Goal: Task Accomplishment & Management: Manage account settings

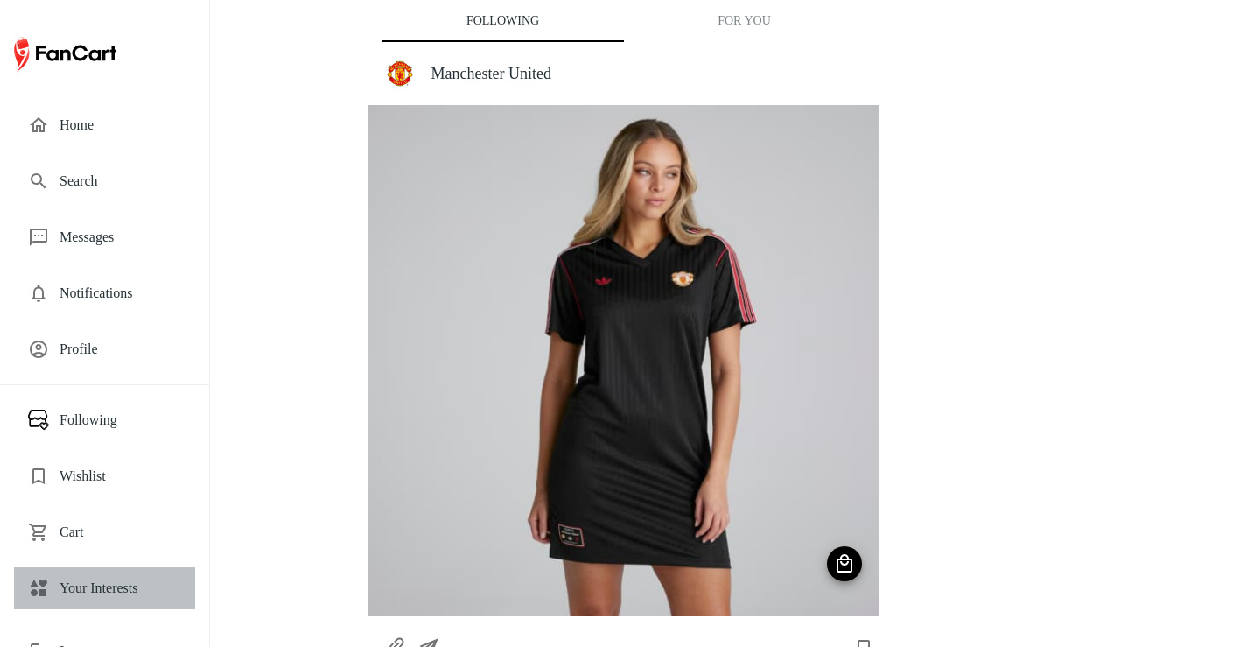
click at [94, 581] on span "Your Interests" at bounding box center [120, 587] width 122 height 21
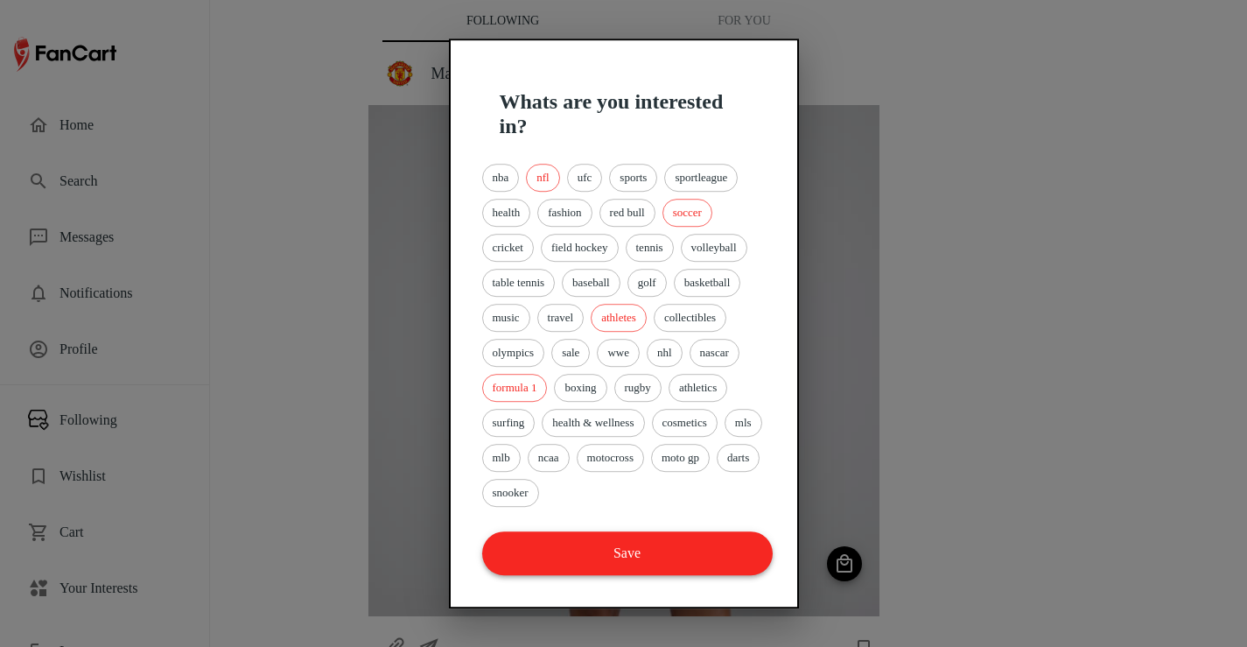
click at [587, 545] on button "Save" at bounding box center [627, 553] width 290 height 44
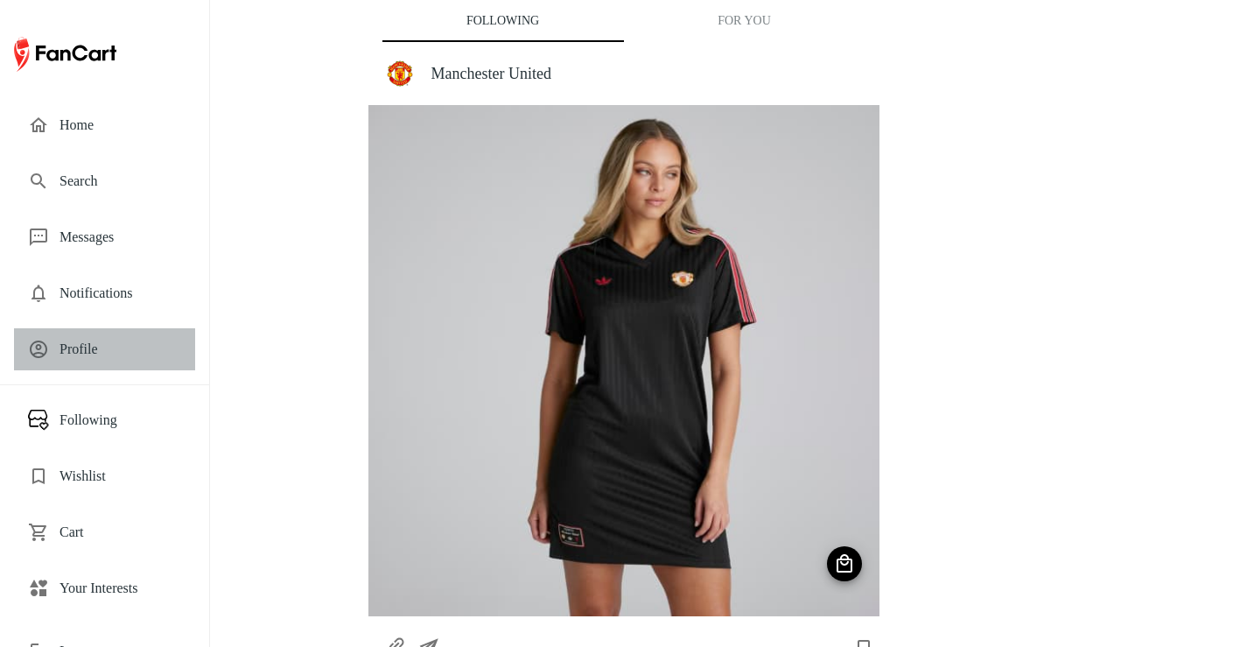
click at [85, 352] on span "Profile" at bounding box center [120, 349] width 122 height 21
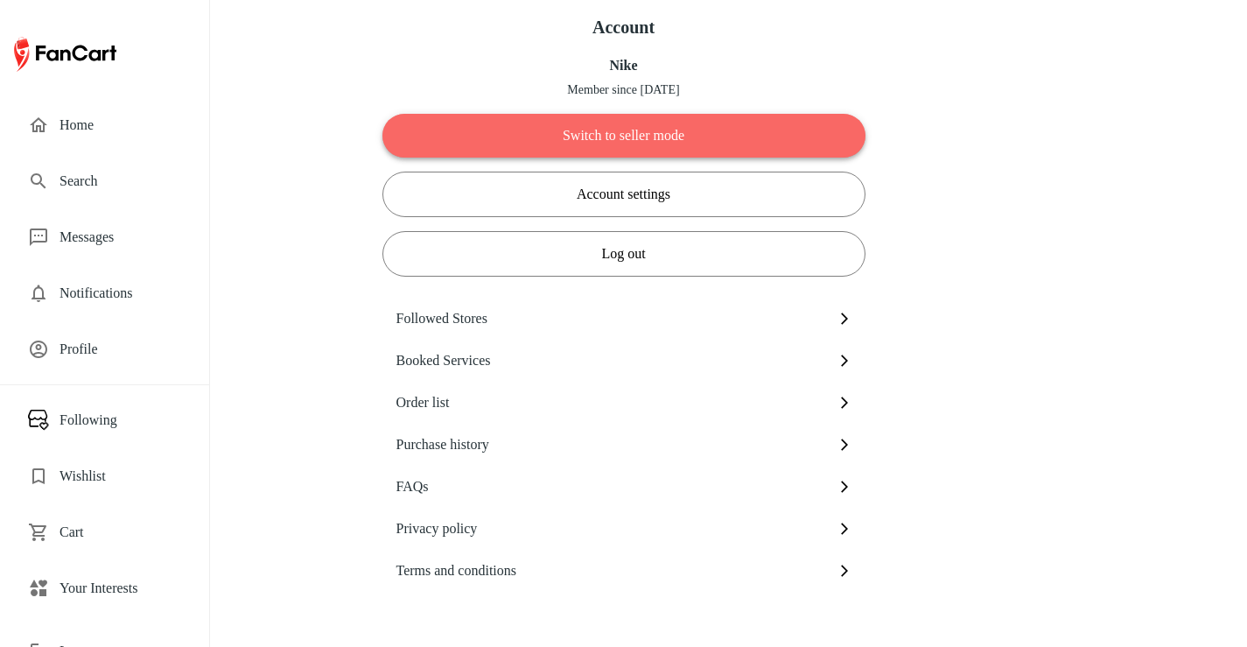
click at [515, 144] on button "Switch to seller mode" at bounding box center [623, 136] width 483 height 44
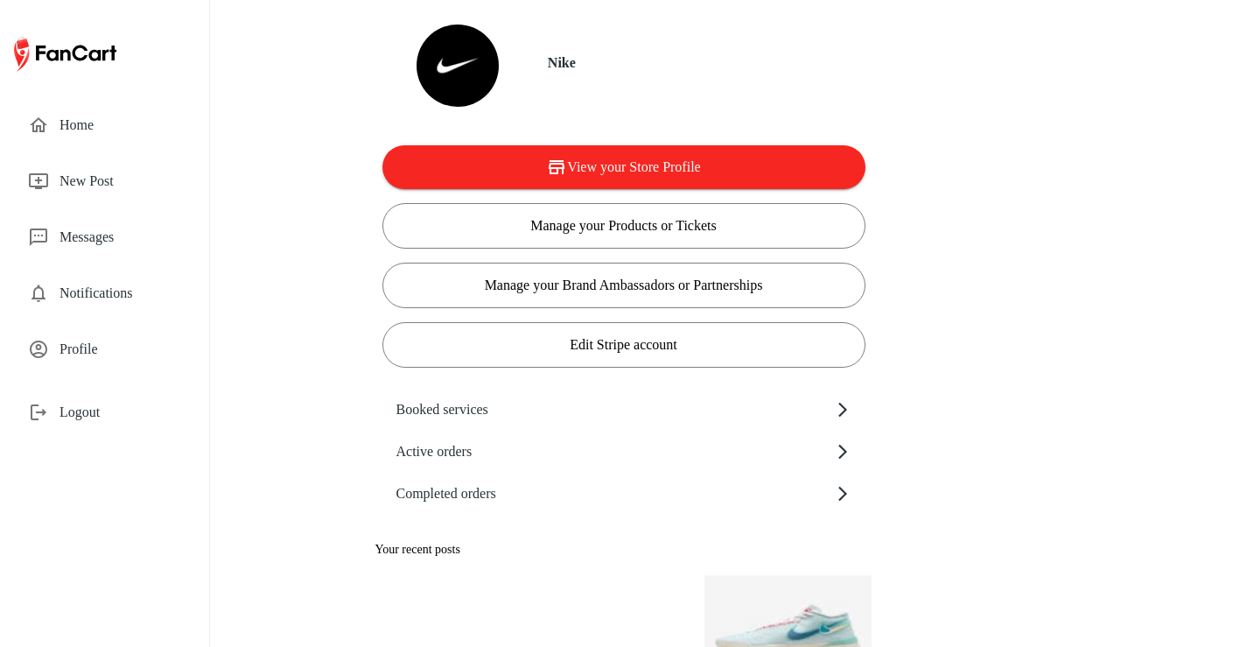
click at [108, 348] on span "Profile" at bounding box center [120, 349] width 122 height 21
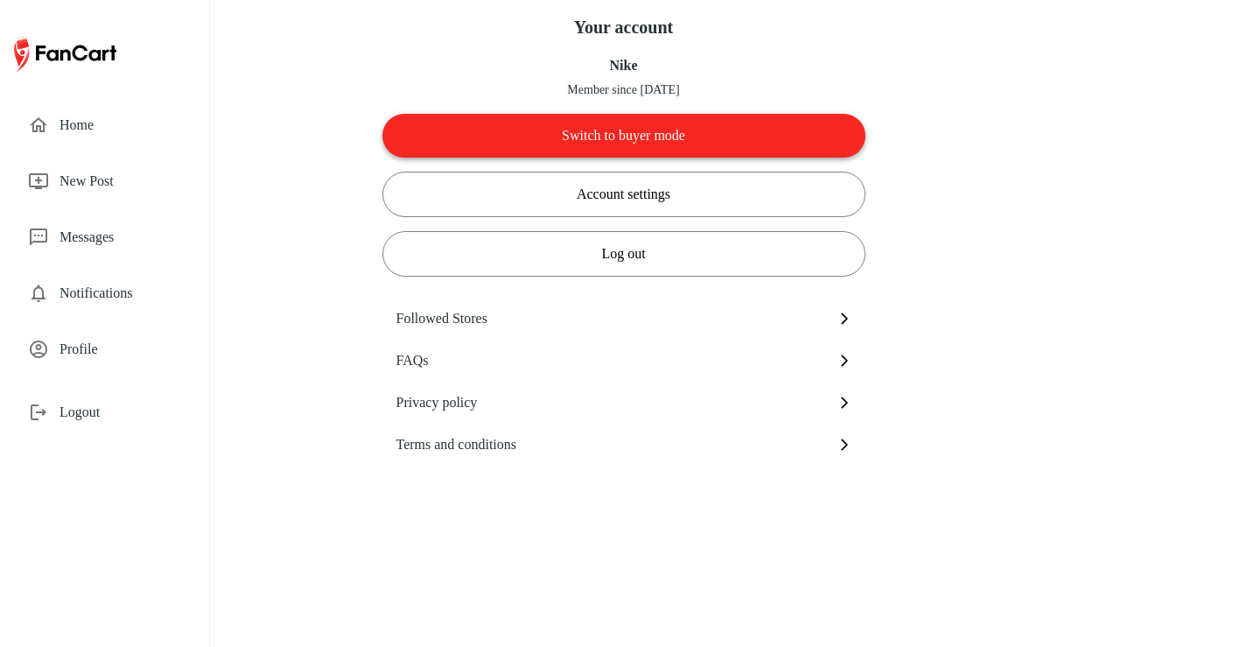
click at [584, 123] on button "Switch to buyer mode" at bounding box center [623, 136] width 483 height 44
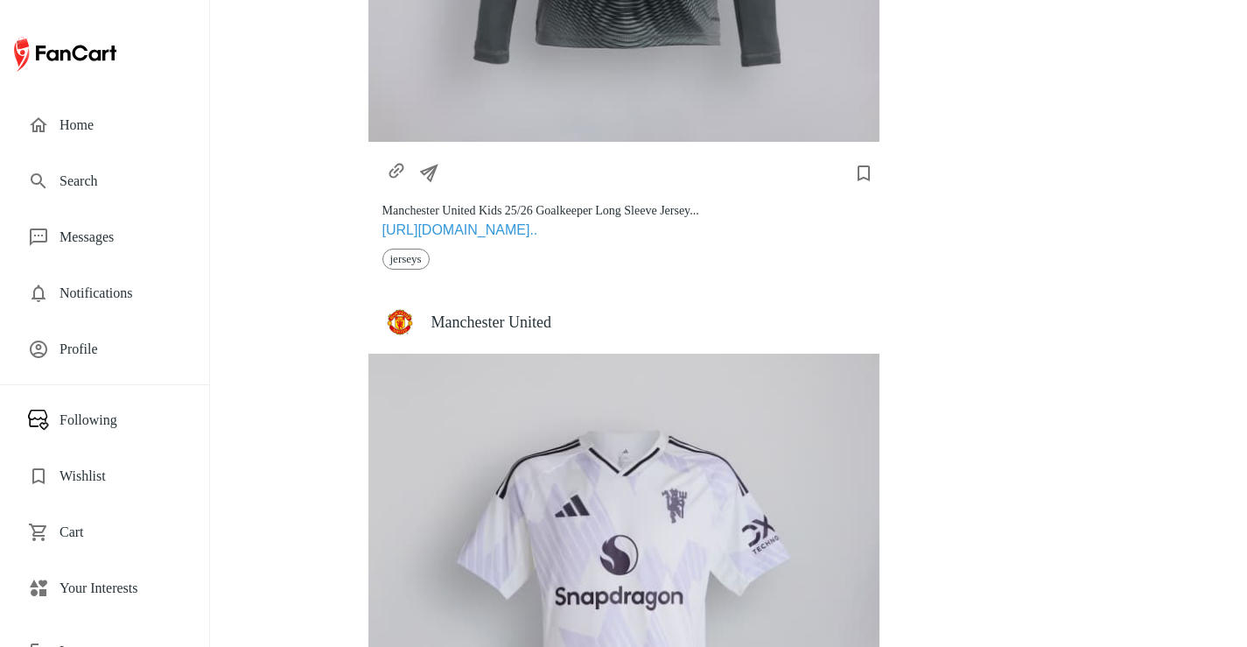
scroll to position [6973, 0]
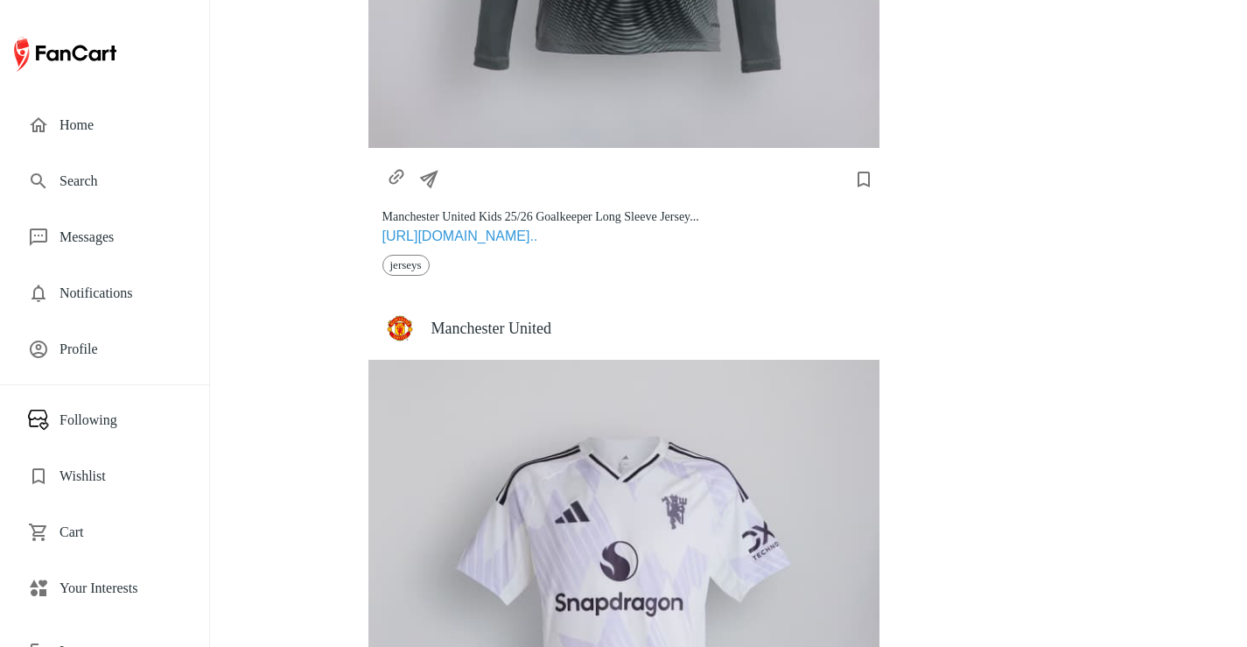
click at [118, 359] on span "Profile" at bounding box center [120, 349] width 122 height 21
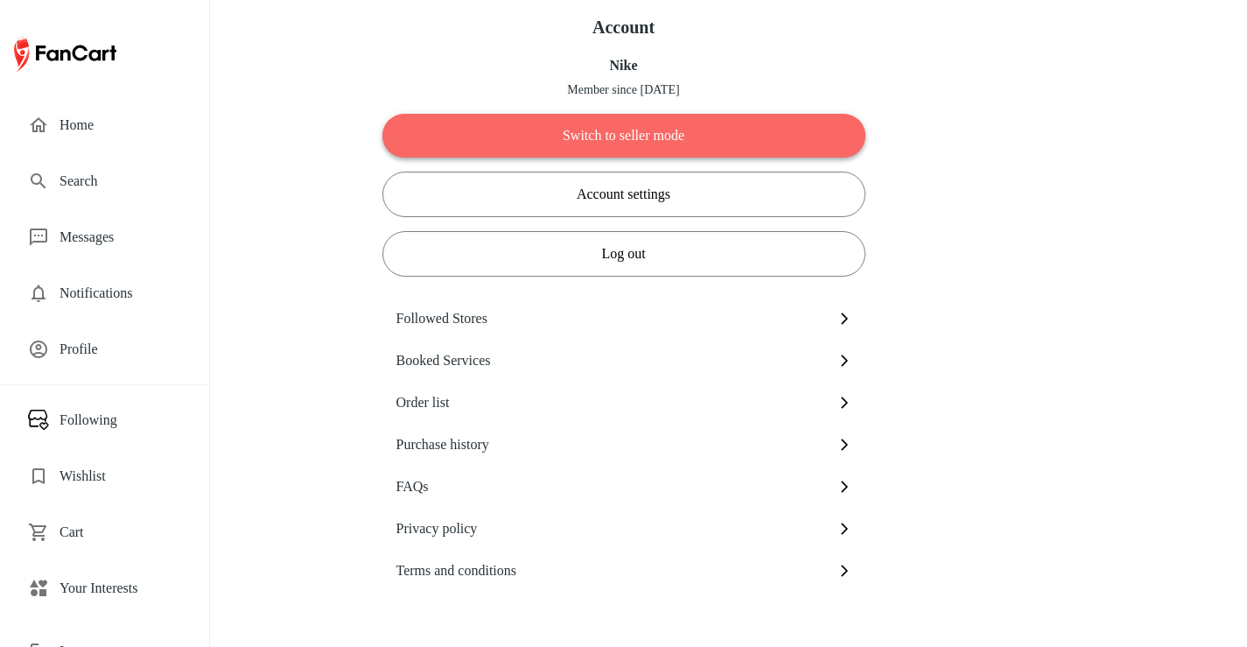
click at [590, 129] on button "Switch to seller mode" at bounding box center [623, 136] width 483 height 44
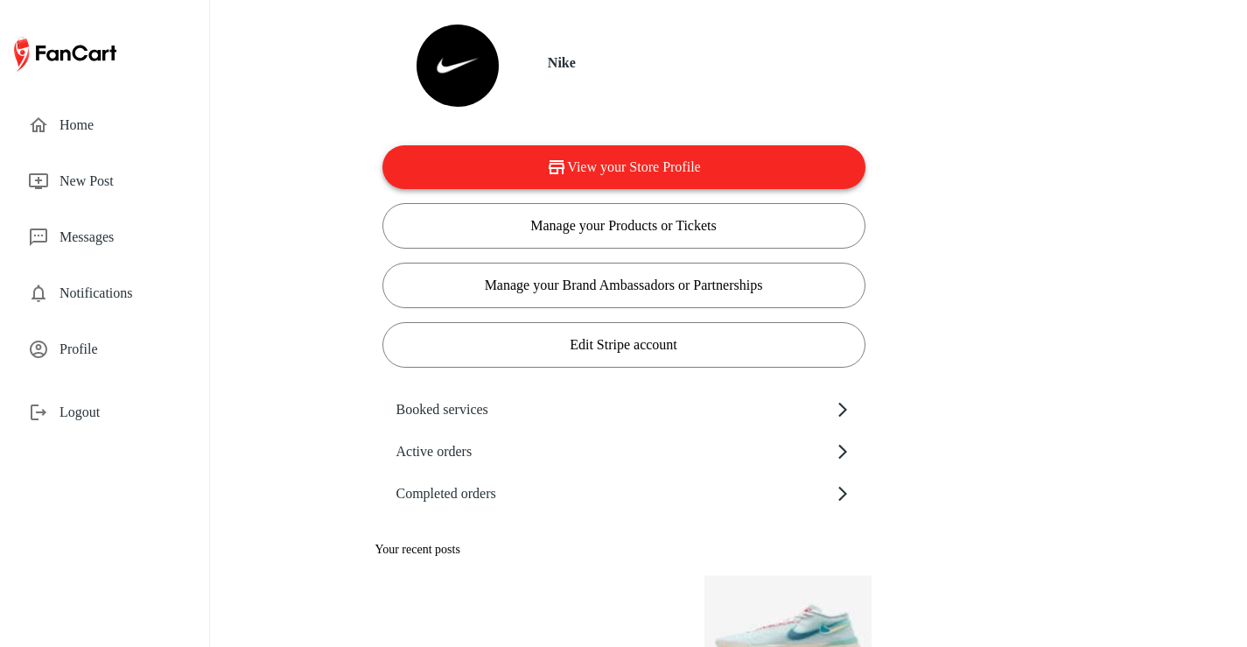
click at [493, 185] on button "View your Store Profile" at bounding box center [623, 167] width 483 height 44
click at [108, 349] on span "Profile" at bounding box center [120, 349] width 122 height 21
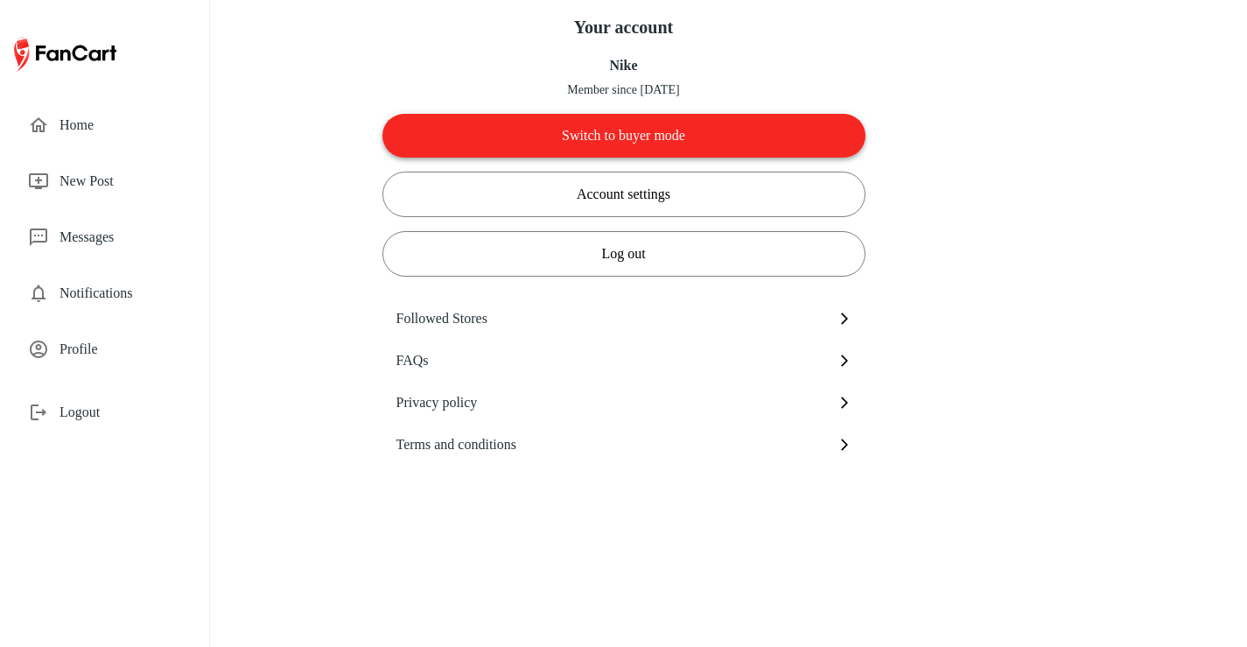
click at [627, 144] on button "Switch to buyer mode" at bounding box center [623, 136] width 483 height 44
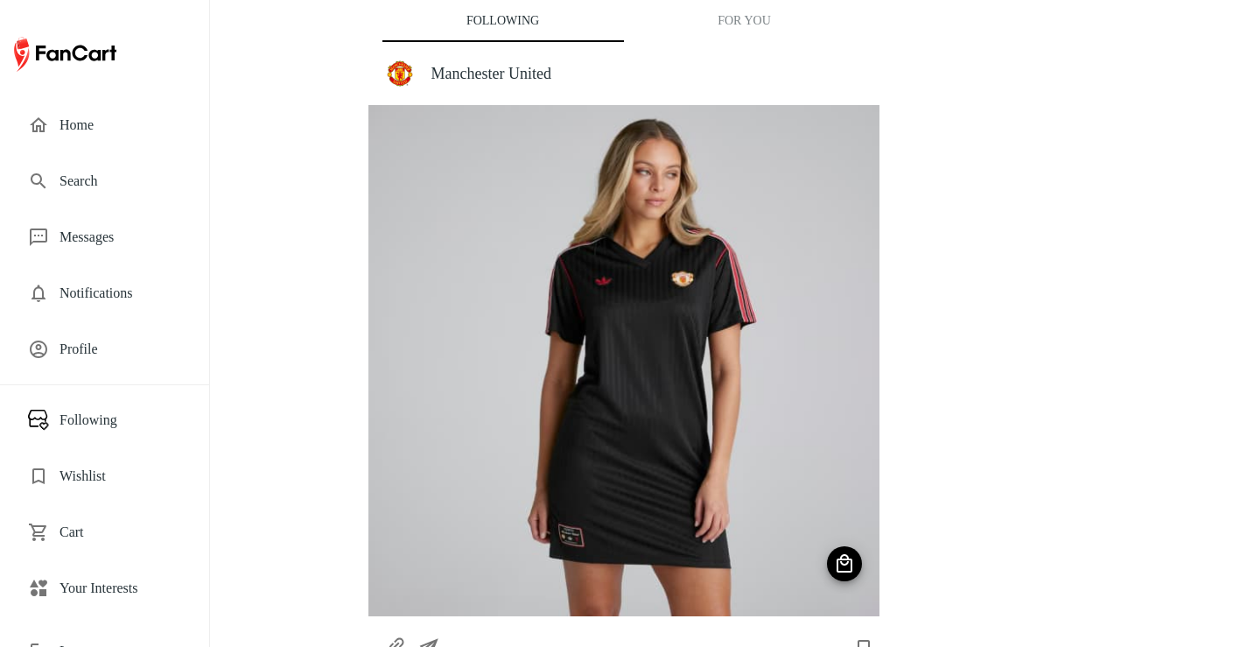
click at [108, 577] on span "Your Interests" at bounding box center [120, 587] width 122 height 21
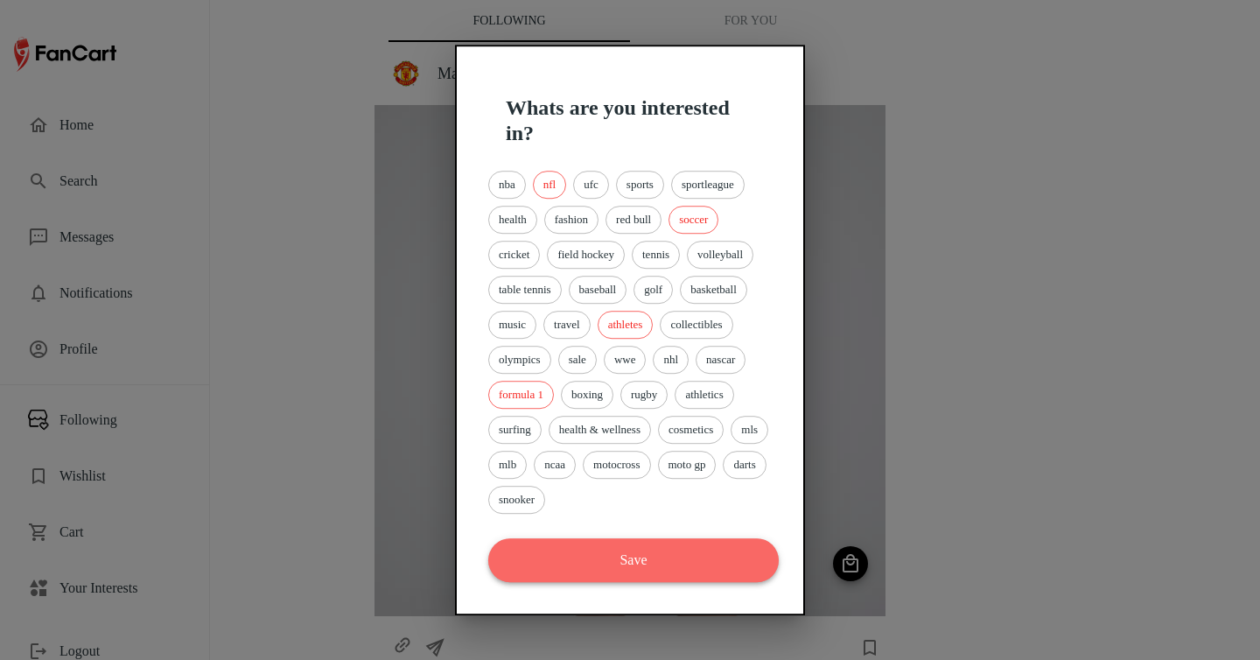
click at [665, 564] on button "Save" at bounding box center [633, 560] width 290 height 44
click at [656, 567] on button "Save" at bounding box center [633, 560] width 290 height 44
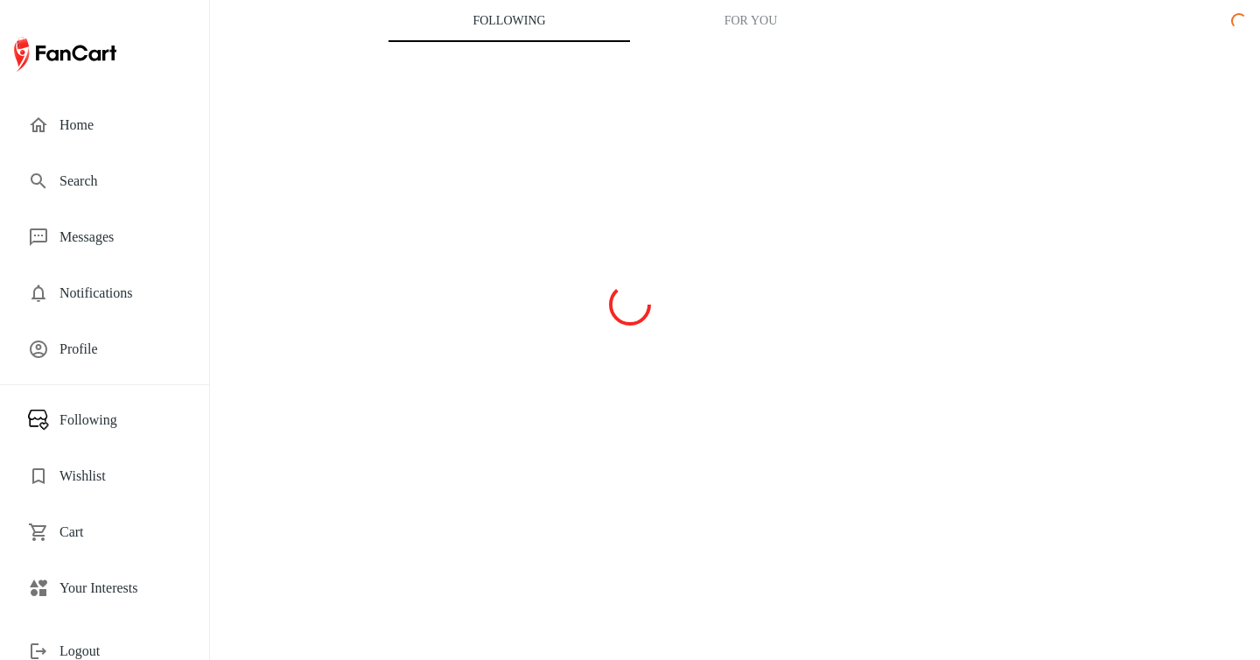
click at [737, 27] on button "For You" at bounding box center [750, 21] width 241 height 42
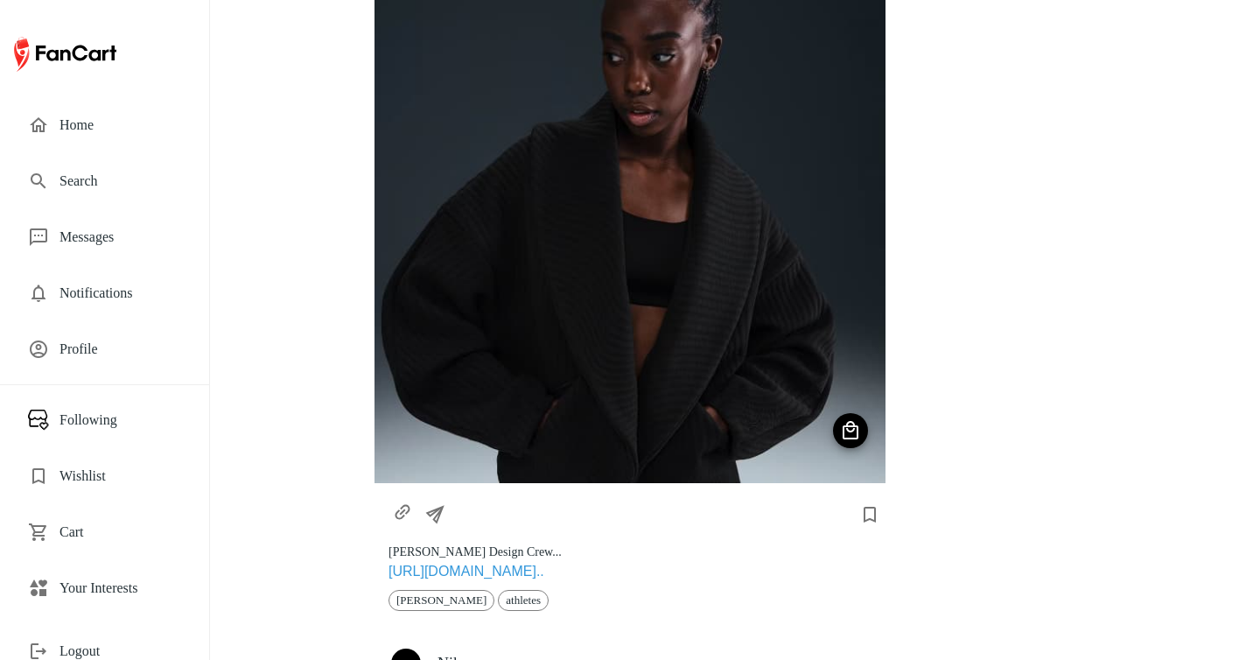
scroll to position [1192, 0]
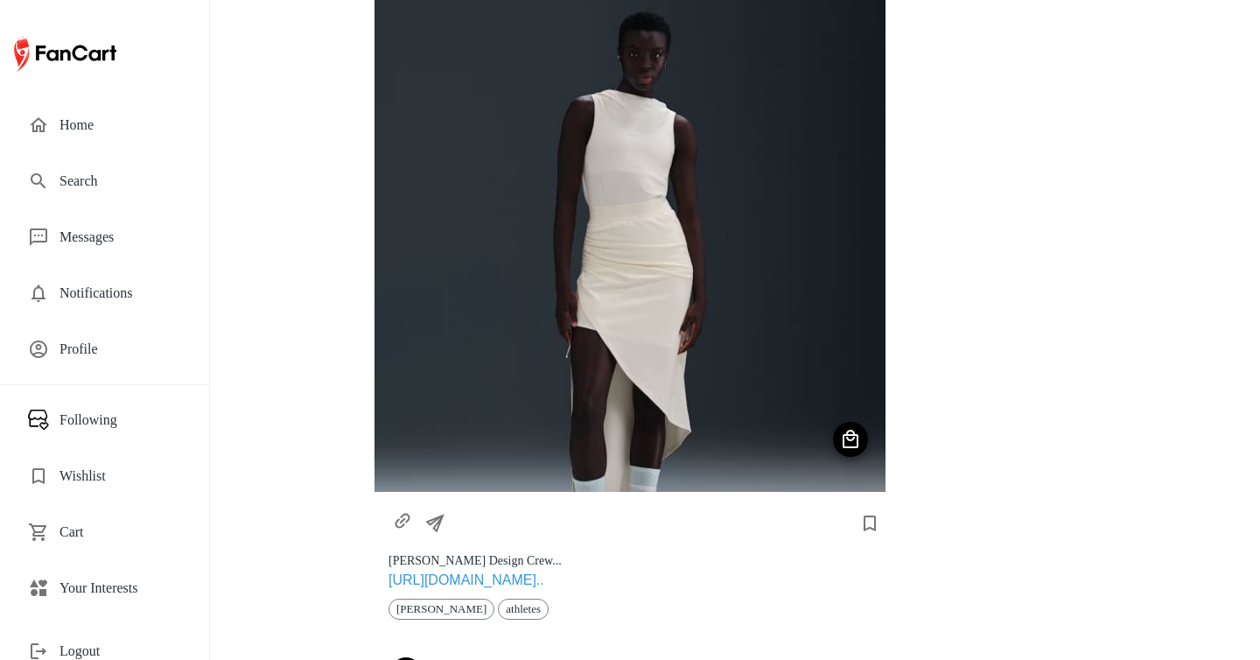
click at [112, 133] on span "Home" at bounding box center [120, 125] width 122 height 21
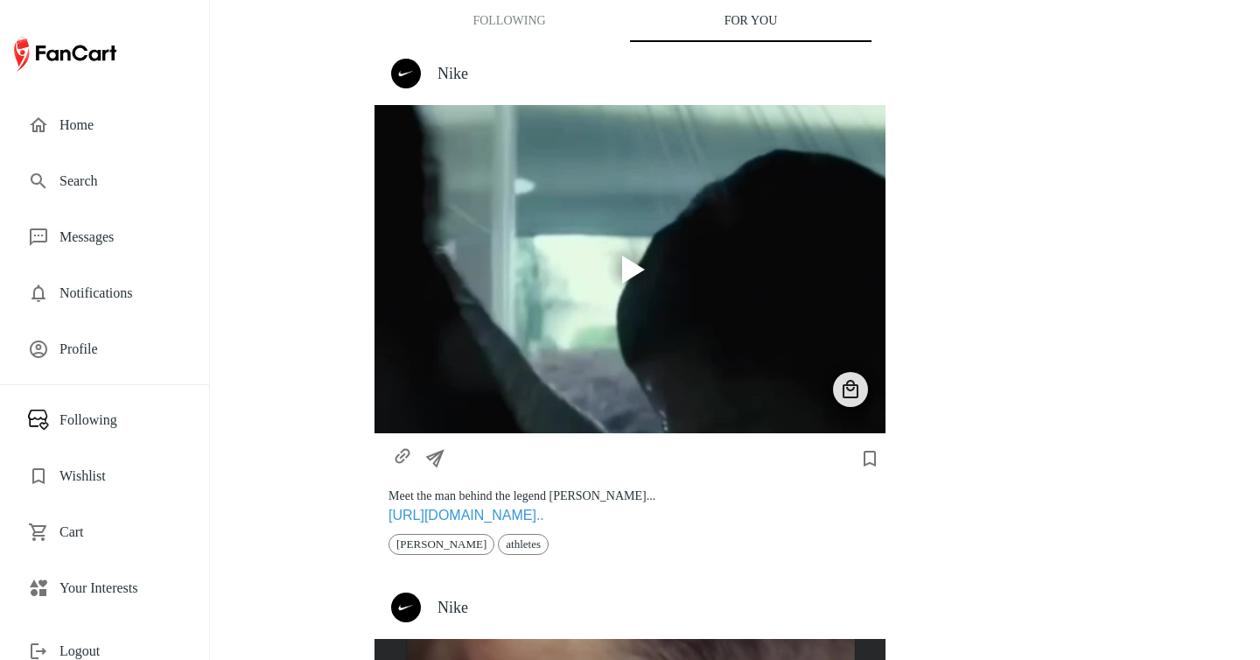
click at [465, 80] on h4 "Nike" at bounding box center [654, 73] width 434 height 19
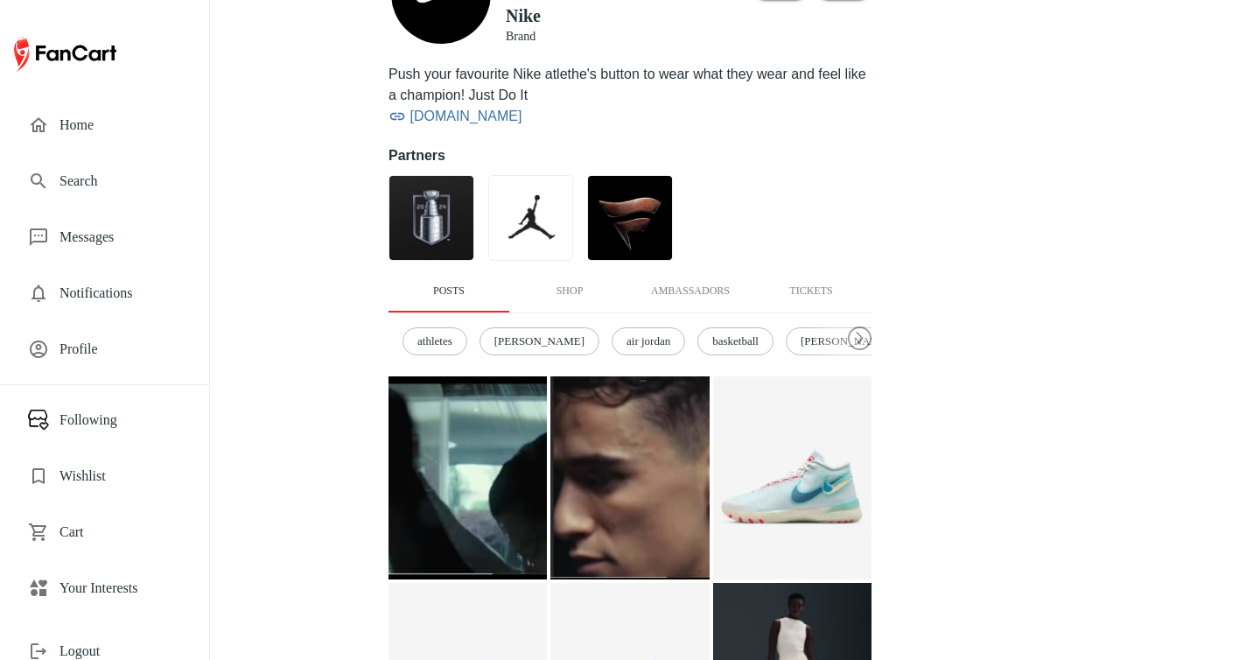
scroll to position [306, 0]
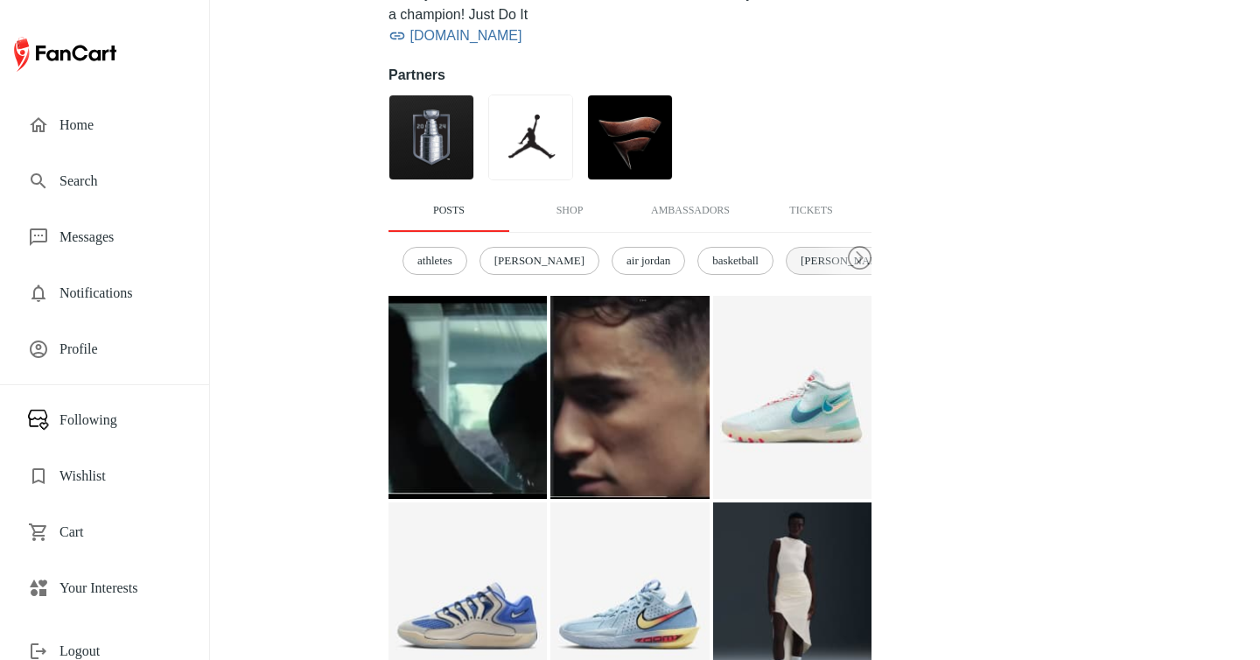
click at [801, 253] on span "serena williams" at bounding box center [845, 260] width 109 height 17
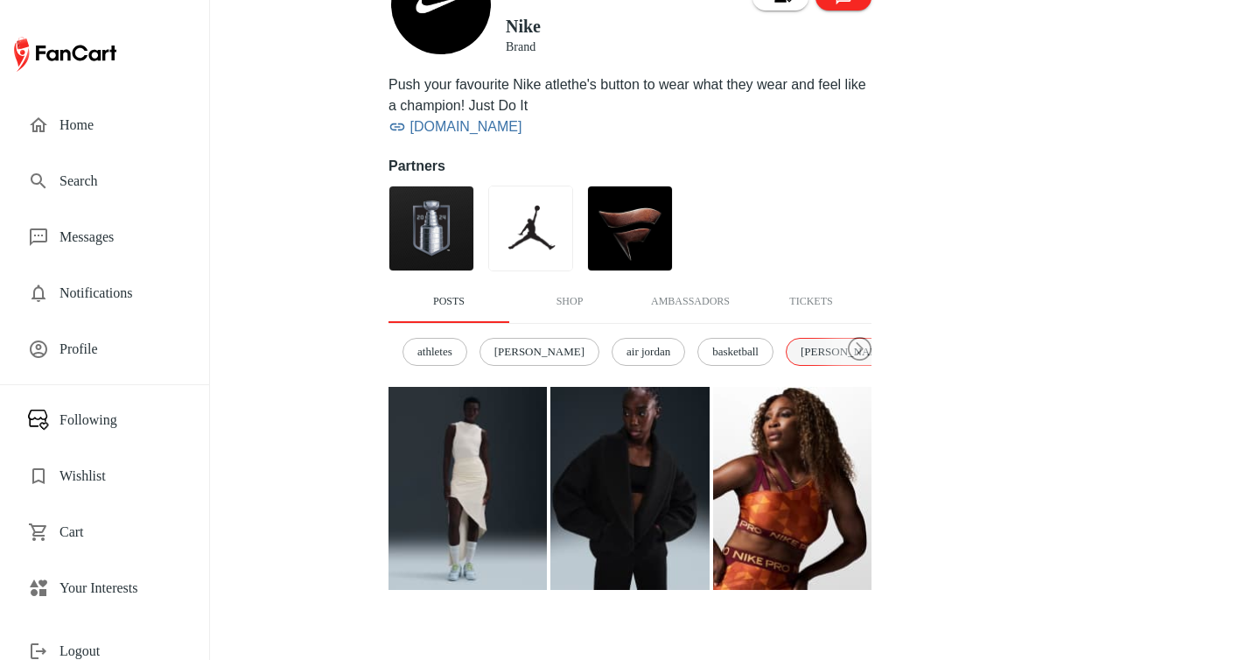
scroll to position [214, 0]
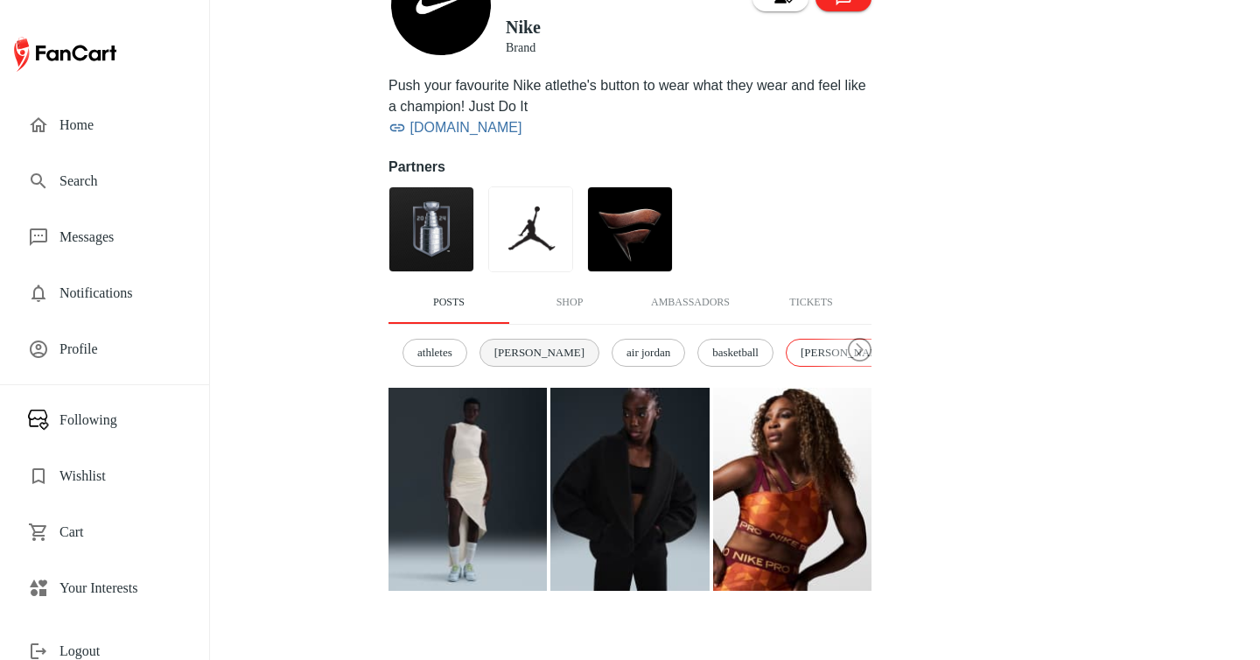
click at [525, 361] on div "ronaldo" at bounding box center [539, 353] width 120 height 28
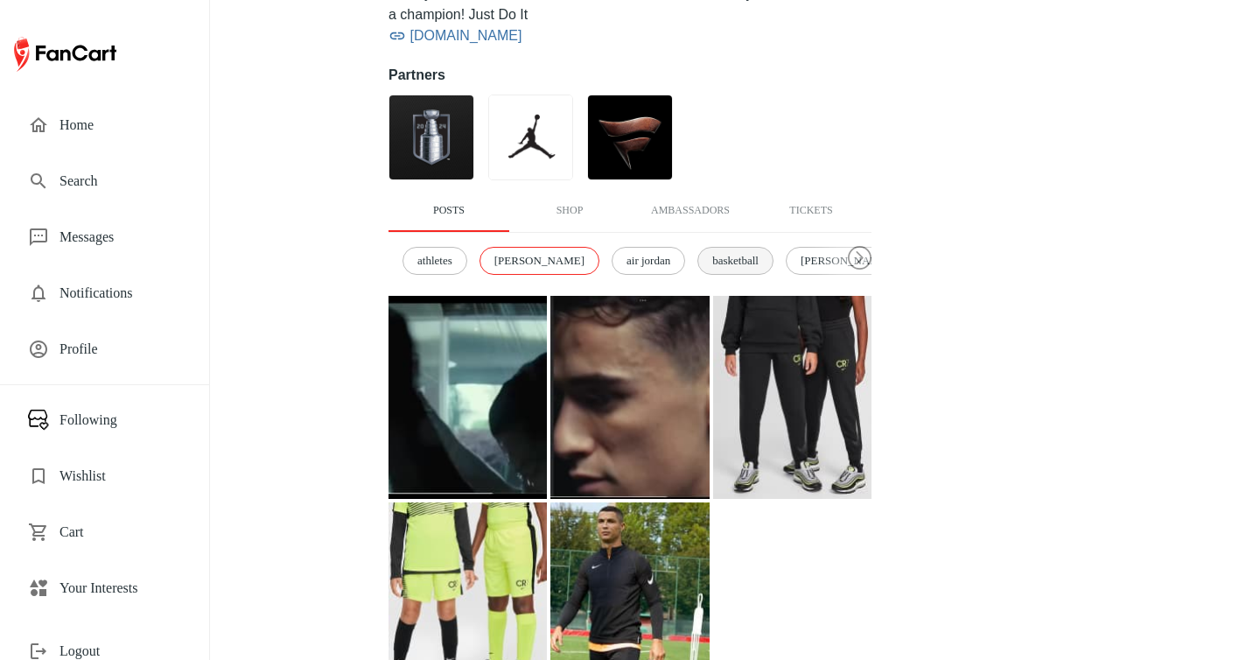
click at [703, 265] on span "basketball" at bounding box center [736, 260] width 66 height 17
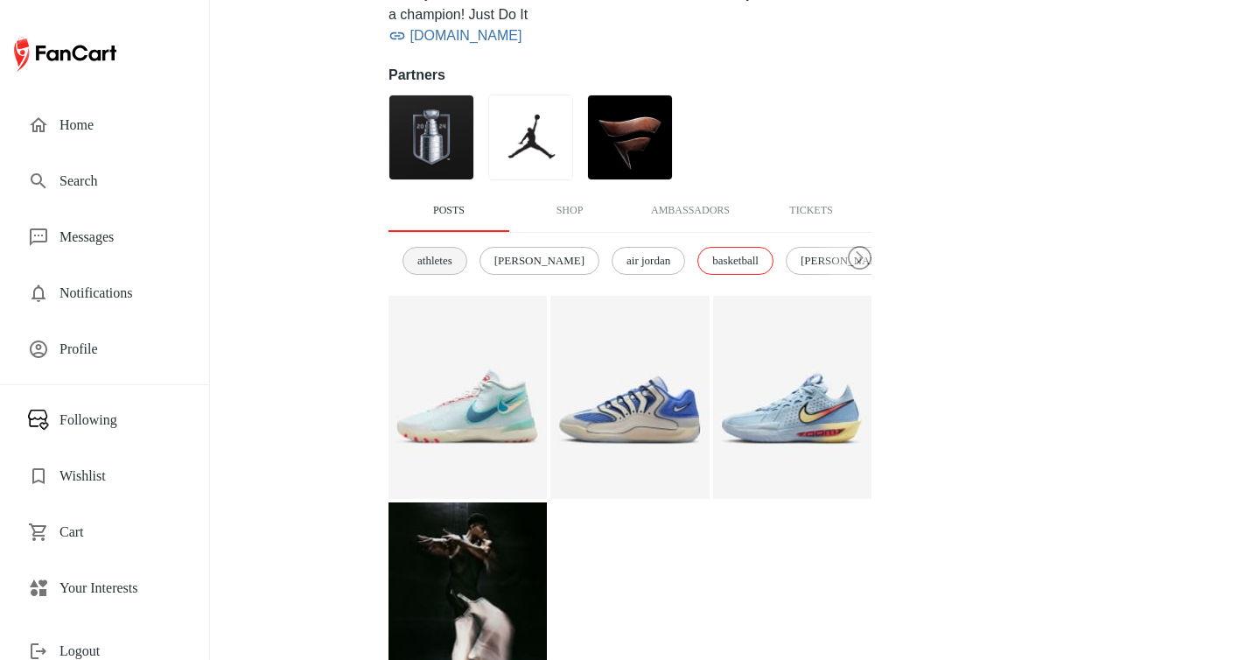
click at [459, 265] on span "athletes" at bounding box center [435, 260] width 54 height 17
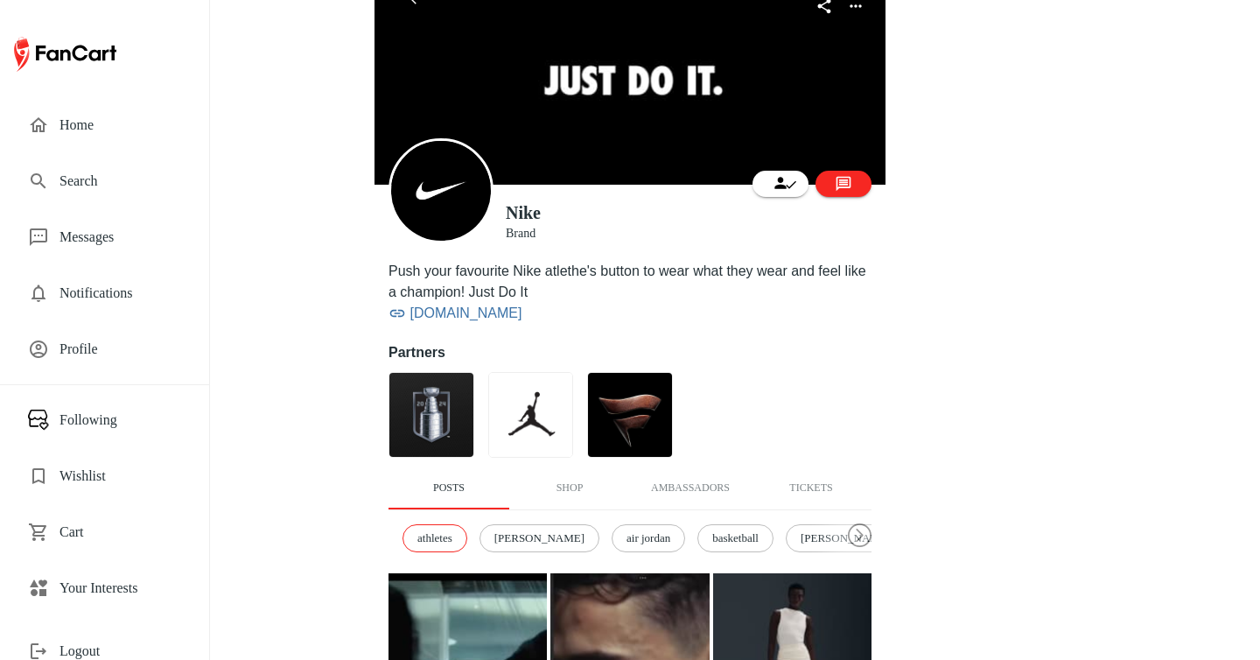
scroll to position [0, 0]
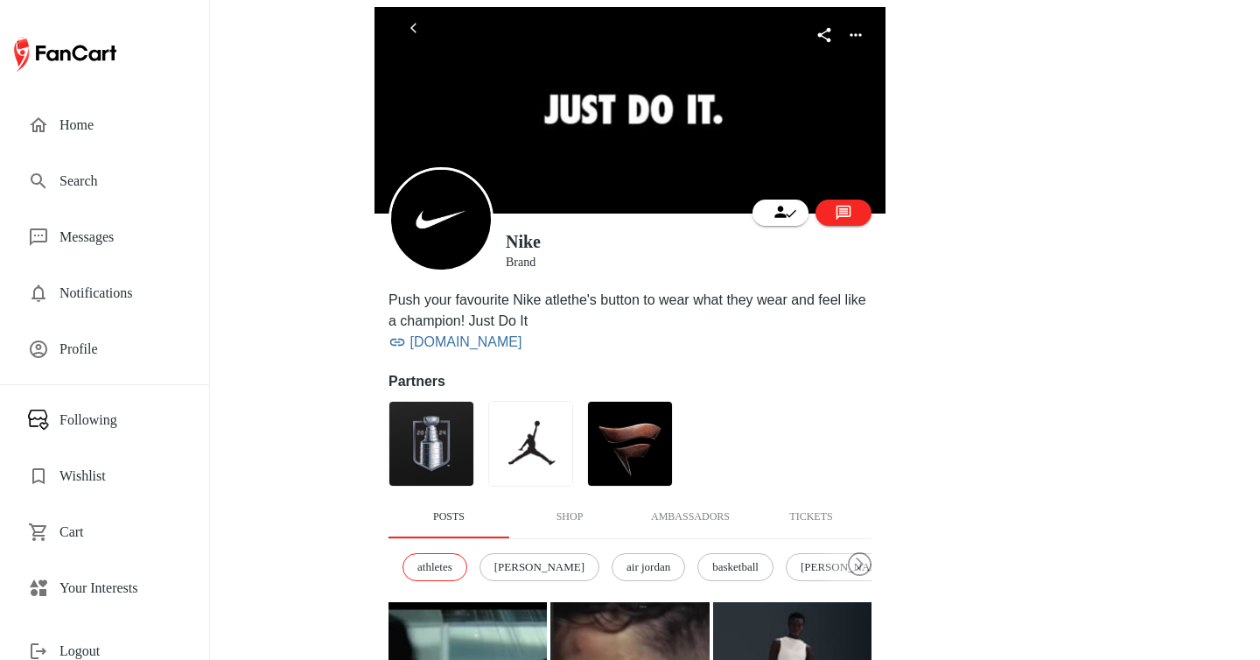
click at [115, 136] on div "Home" at bounding box center [104, 125] width 181 height 42
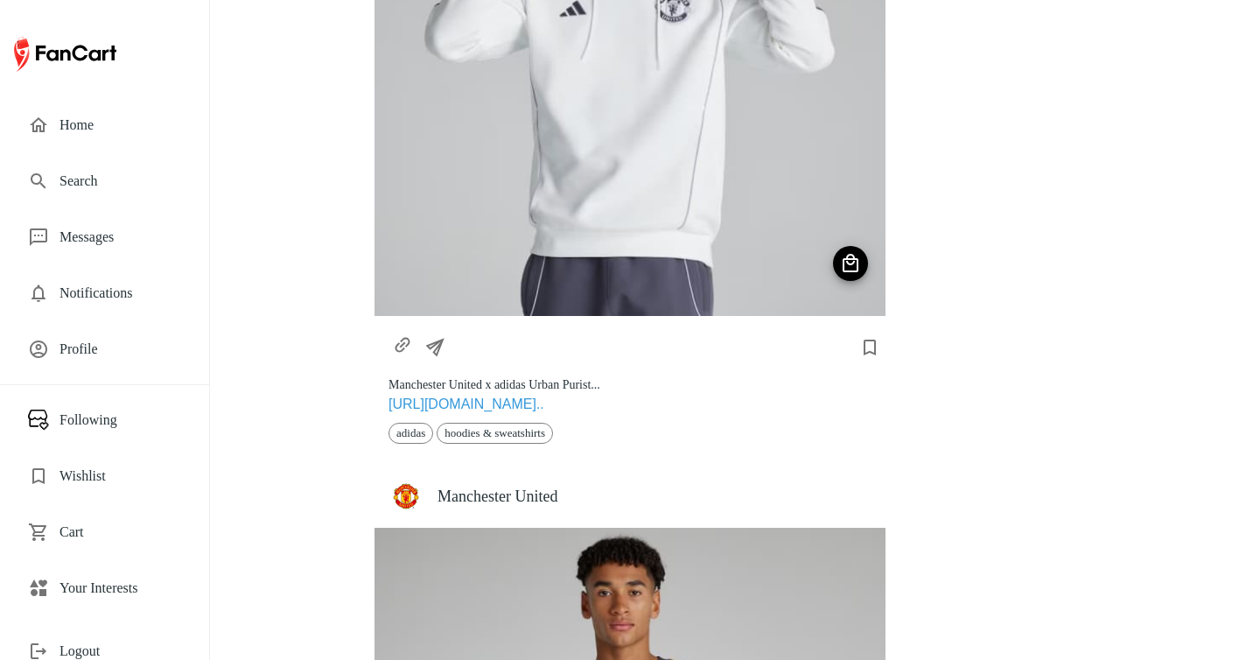
scroll to position [1747, 0]
click at [504, 500] on h4 "Manchester United" at bounding box center [654, 494] width 434 height 19
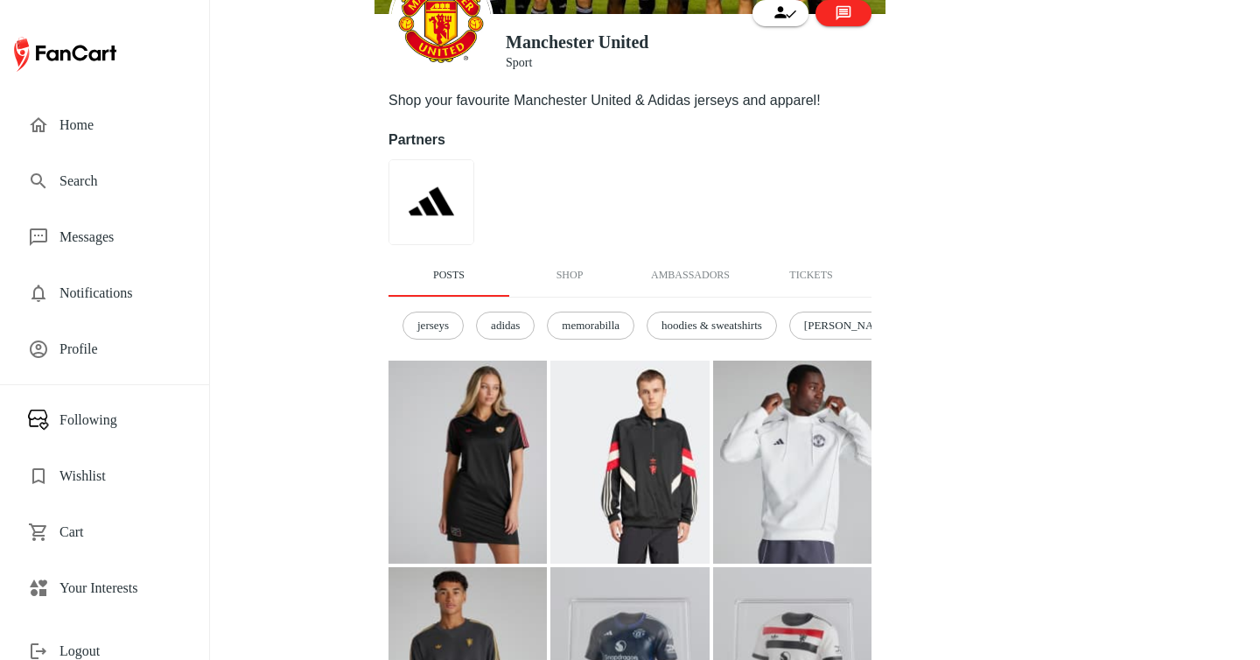
scroll to position [196, 0]
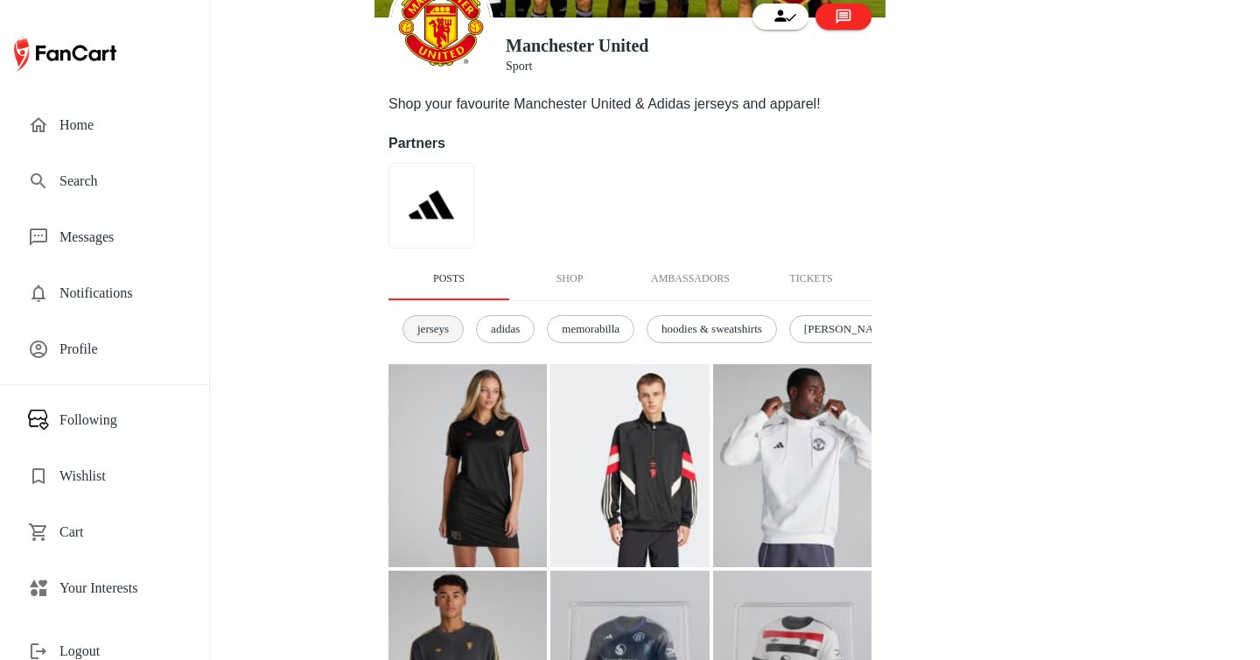
click at [449, 326] on span "jerseys" at bounding box center [433, 328] width 51 height 17
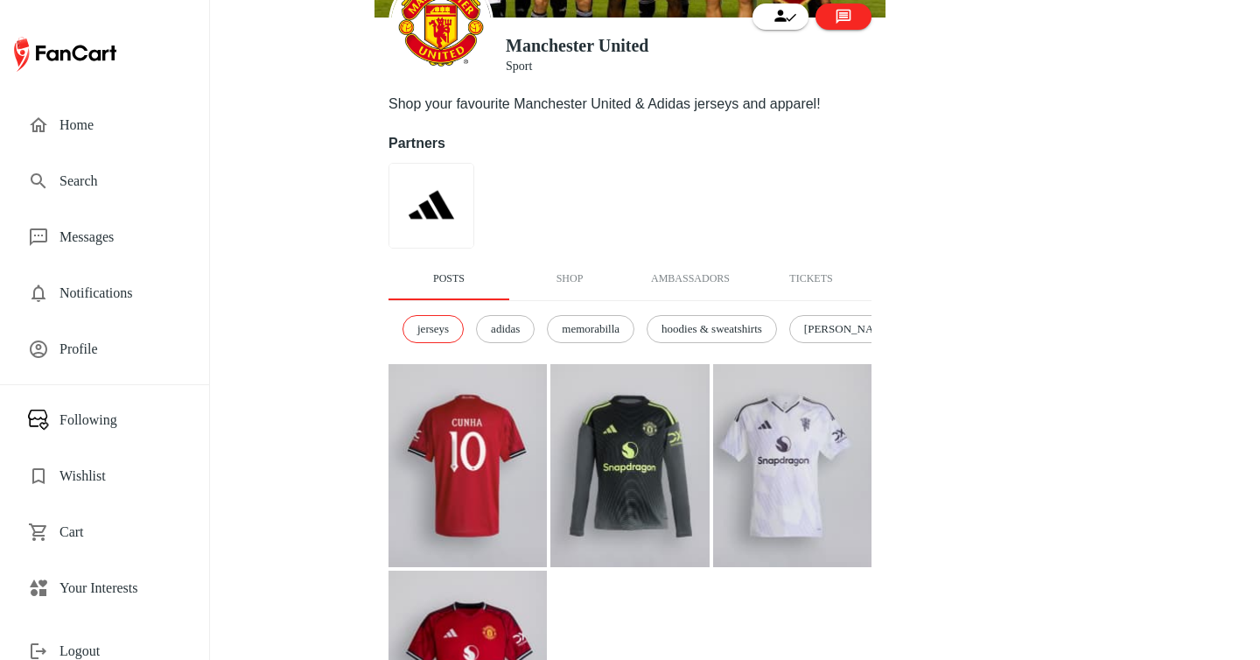
click at [467, 447] on img at bounding box center [467, 465] width 158 height 203
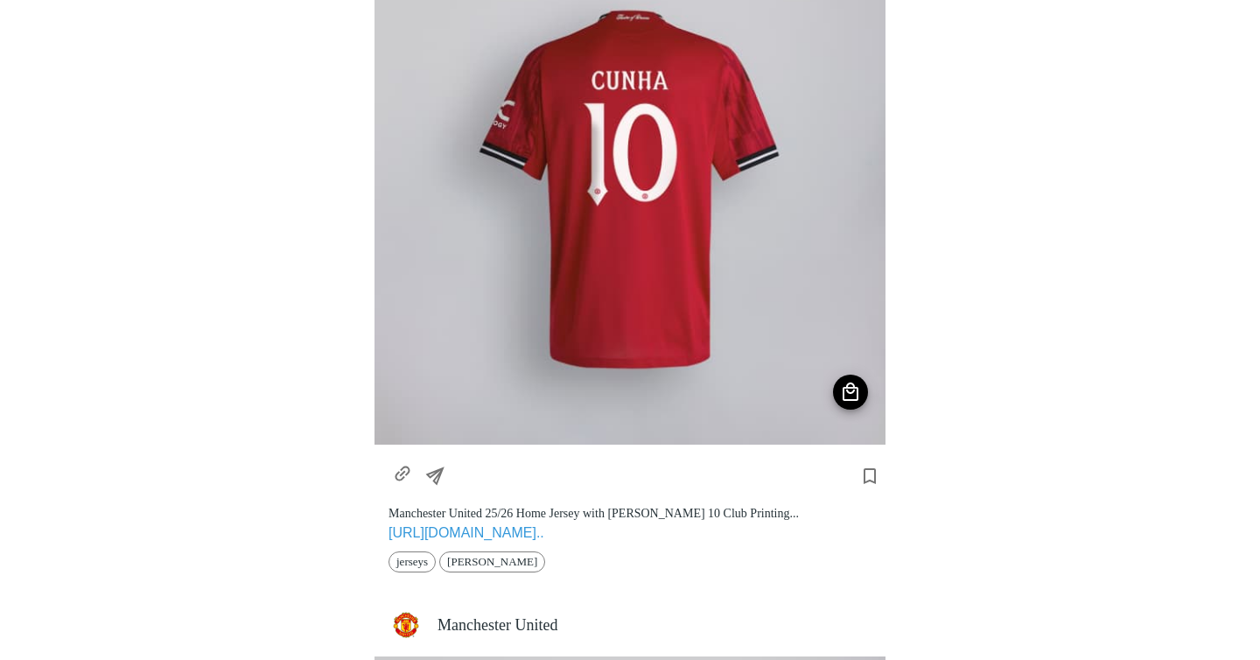
scroll to position [191, 0]
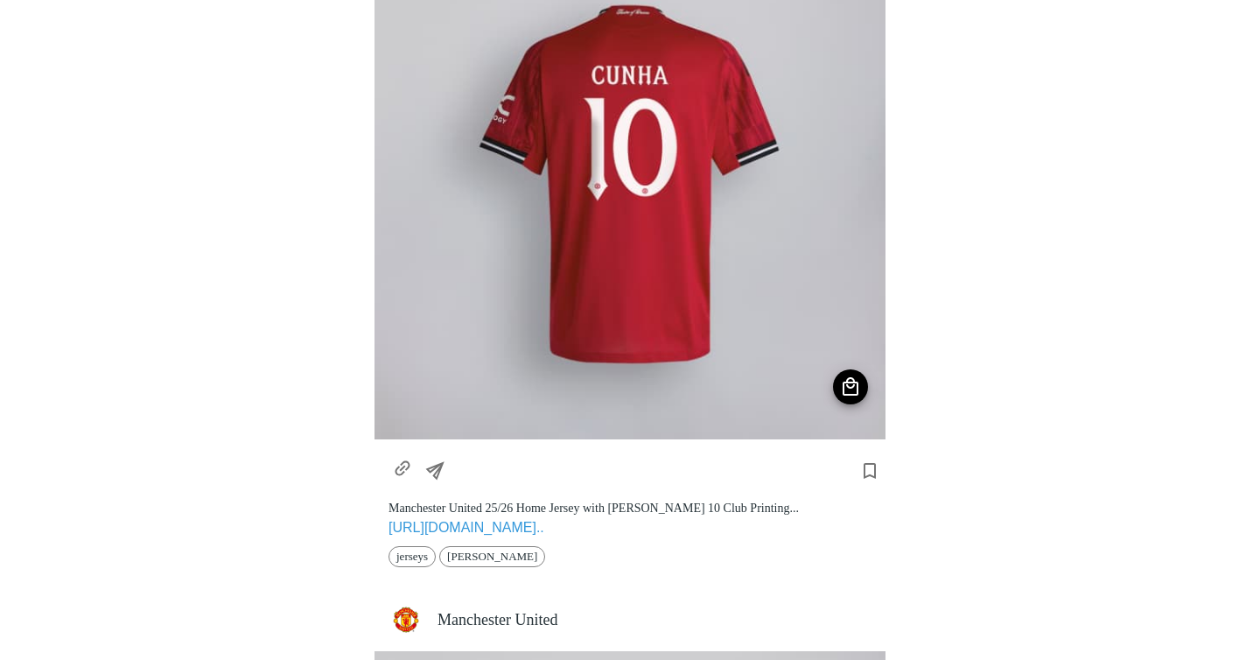
click at [440, 473] on icon "Share" at bounding box center [438, 468] width 30 height 30
click at [440, 473] on div at bounding box center [630, 330] width 1260 height 660
click at [405, 467] on icon "https://store.manutd.com/en/p/manchester-united-2526-home-jersey-with-cunha-10-…" at bounding box center [403, 468] width 30 height 30
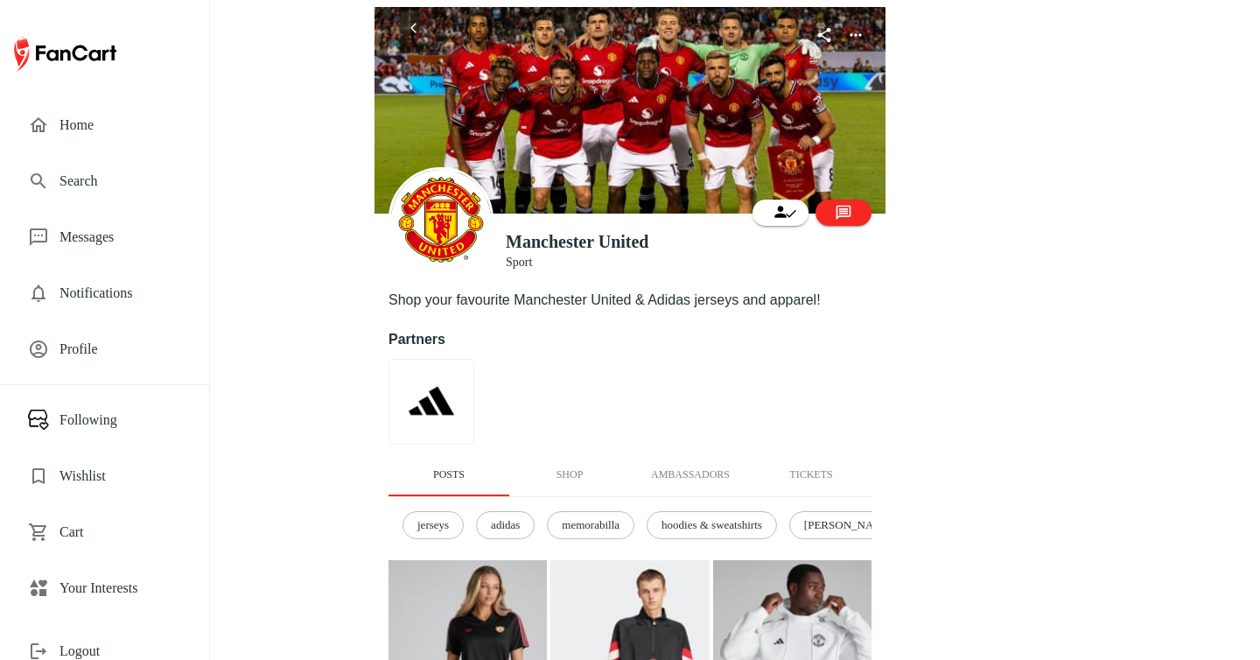
click at [110, 353] on span "Profile" at bounding box center [120, 349] width 122 height 21
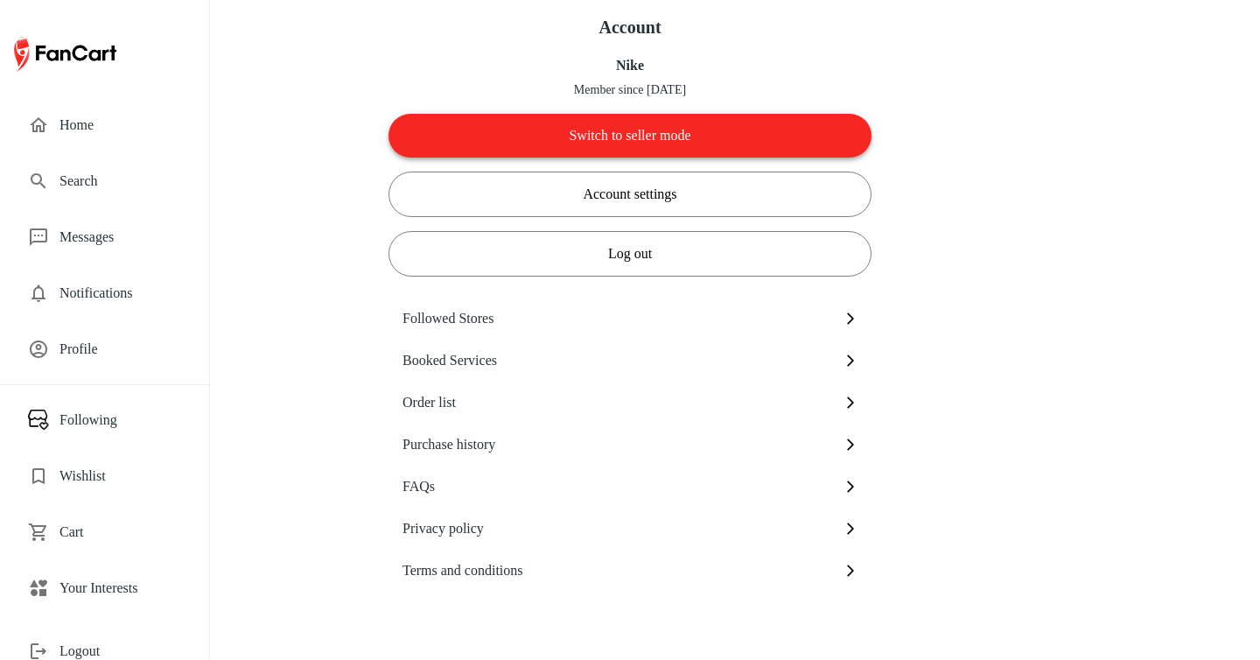
click at [635, 152] on button "Switch to seller mode" at bounding box center [629, 136] width 483 height 44
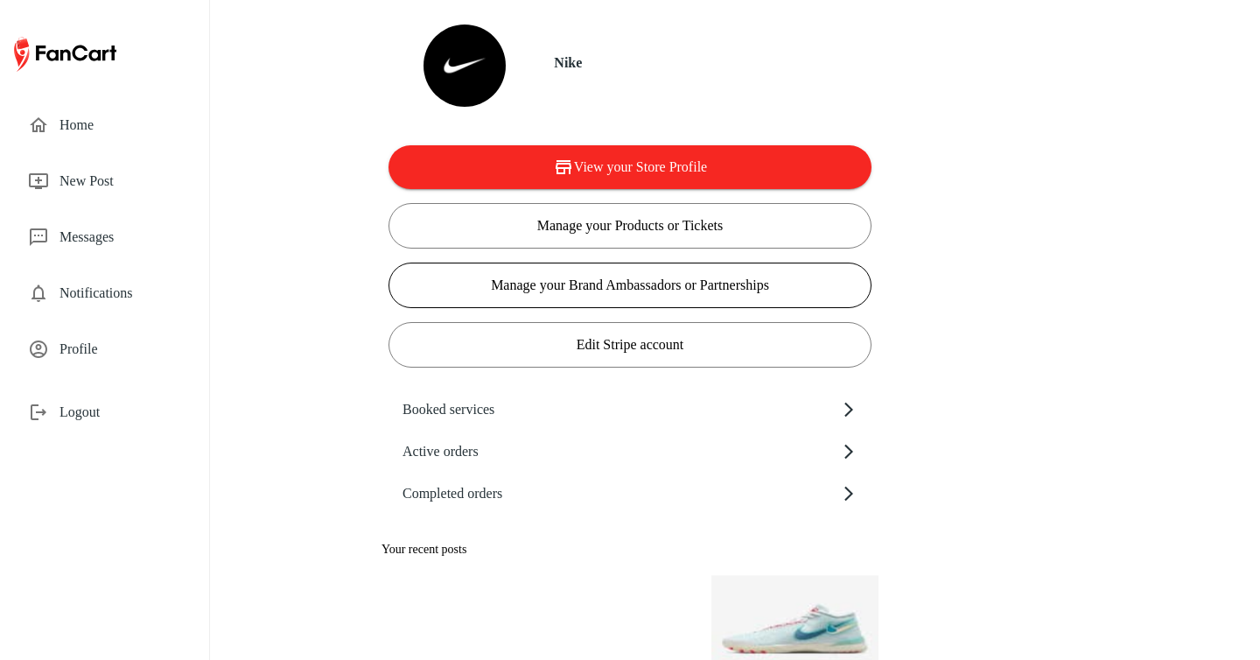
click at [724, 282] on button "Manage your Brand Ambassadors or Partnerships" at bounding box center [629, 284] width 483 height 45
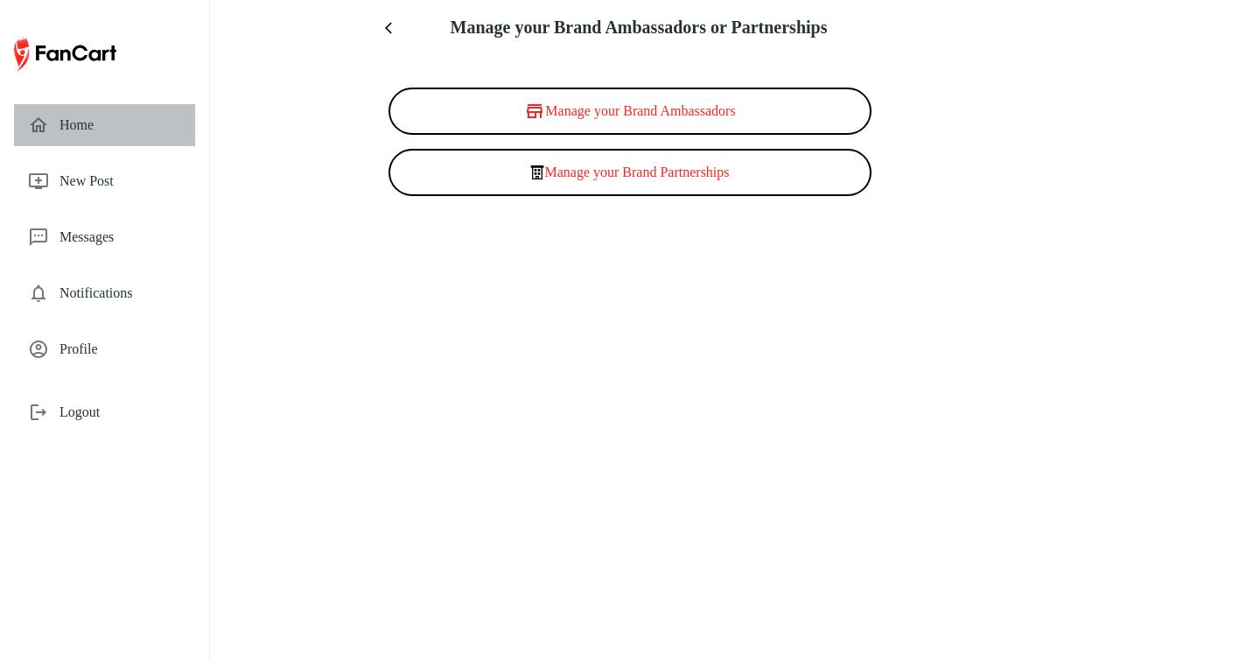
click at [122, 126] on span "Home" at bounding box center [120, 125] width 122 height 21
